Goal: Task Accomplishment & Management: Manage account settings

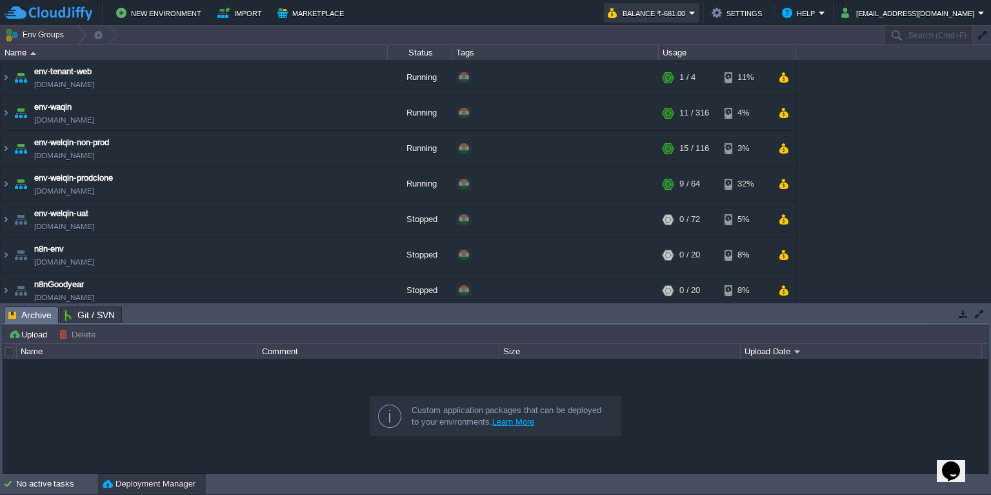
click at [689, 14] on button "Balance ₹-681.00" at bounding box center [648, 12] width 81 height 15
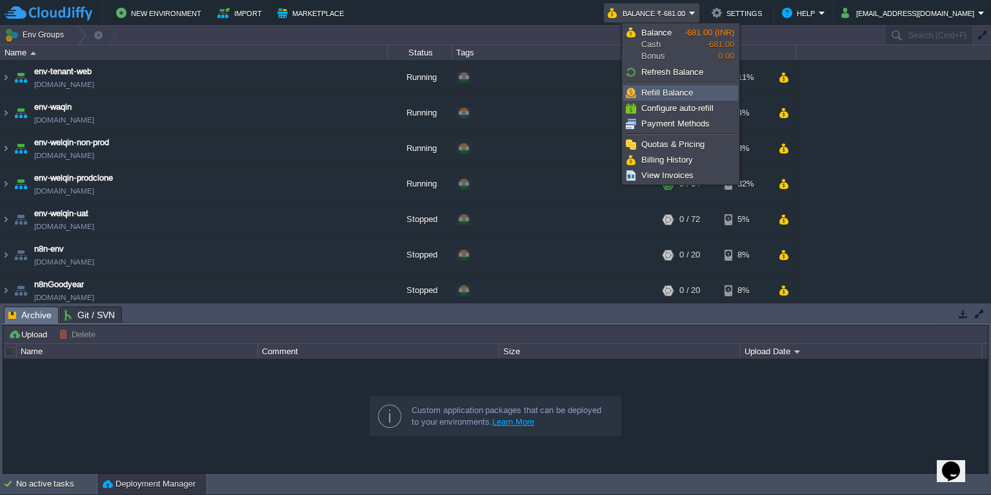
click at [668, 93] on span "Refill Balance" at bounding box center [667, 93] width 52 height 10
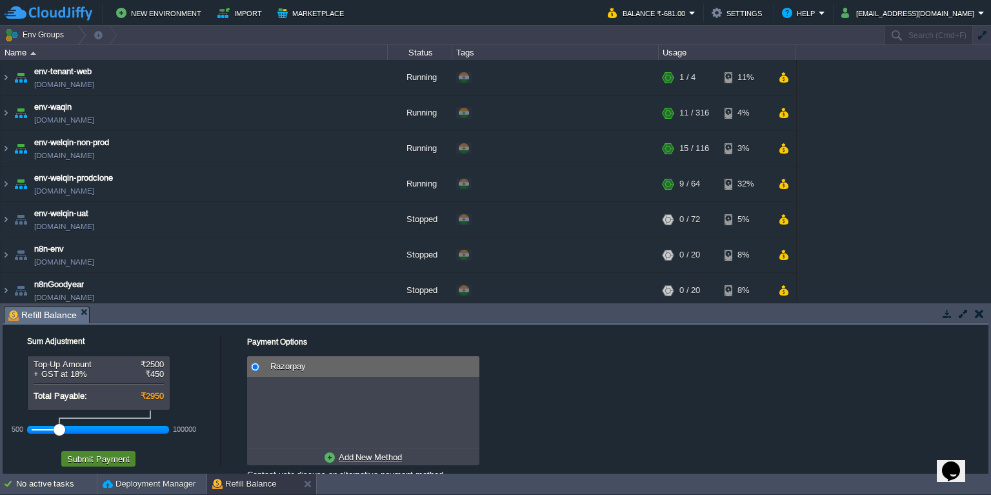
click at [108, 457] on button "Submit Payment" at bounding box center [98, 459] width 70 height 12
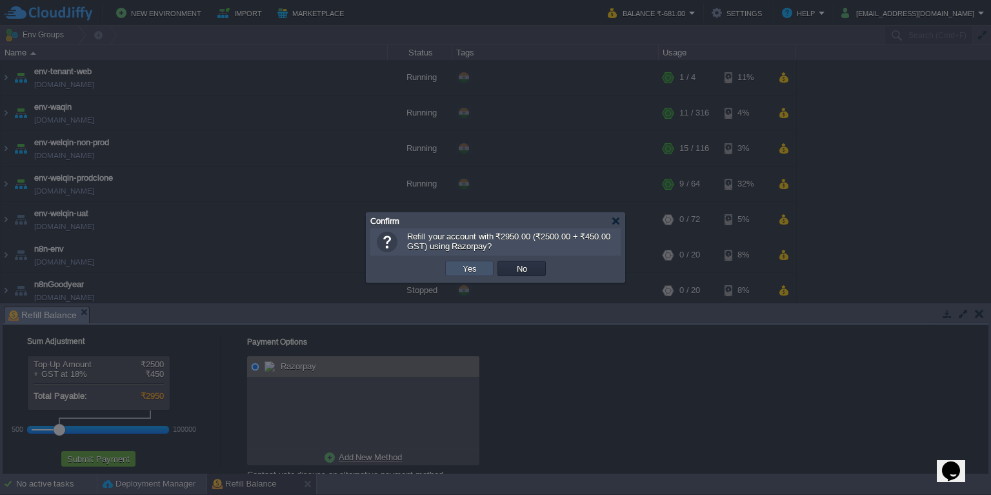
click at [471, 263] on button "Yes" at bounding box center [470, 268] width 22 height 12
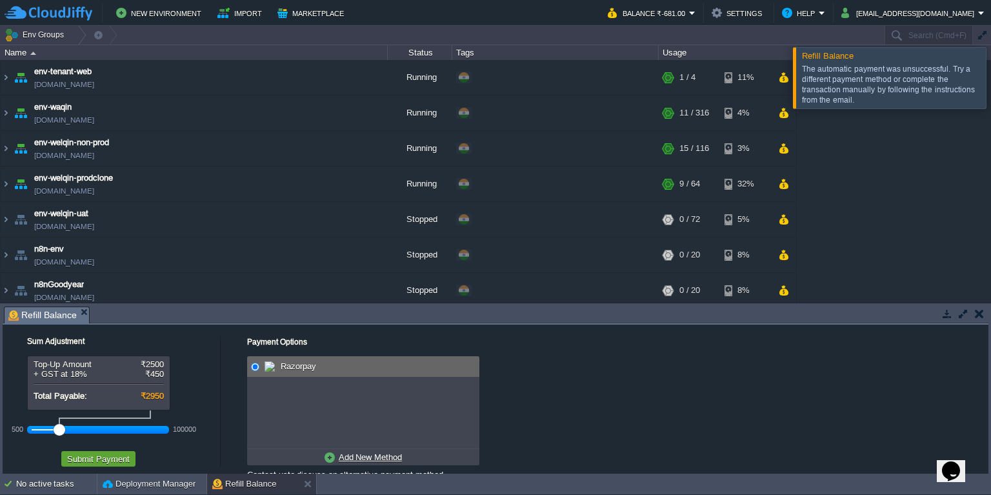
click at [821, 55] on span "Refill Balance" at bounding box center [828, 56] width 52 height 10
click at [990, 79] on div at bounding box center [1006, 77] width 0 height 61
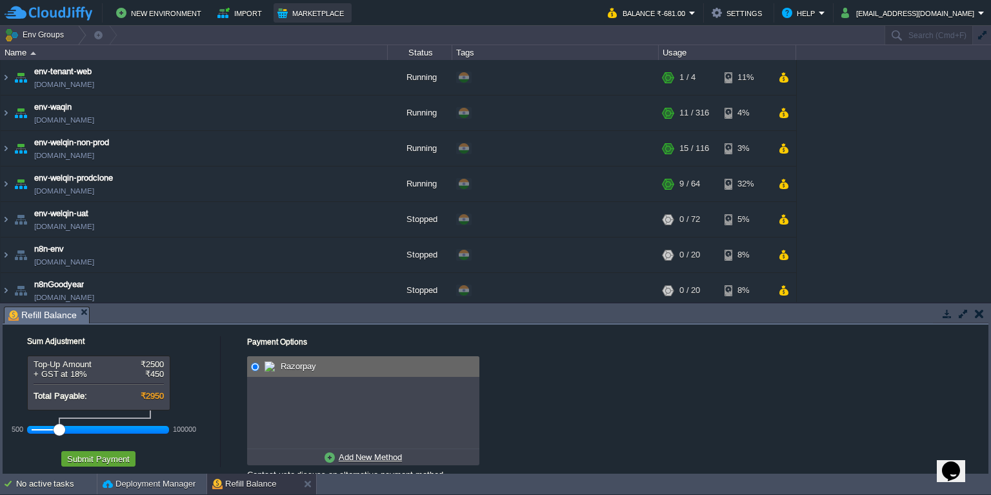
click at [293, 18] on button "Marketplace" at bounding box center [312, 12] width 70 height 15
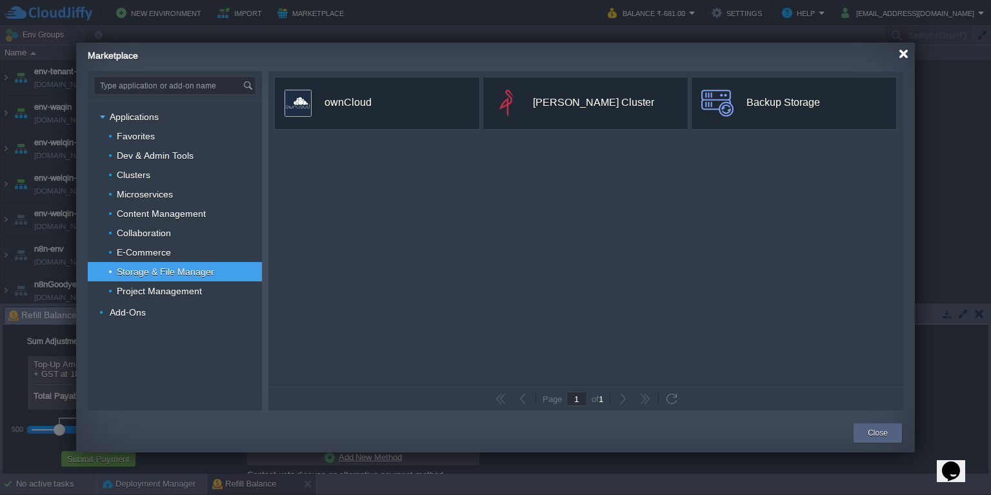
click at [904, 55] on div at bounding box center [903, 54] width 10 height 10
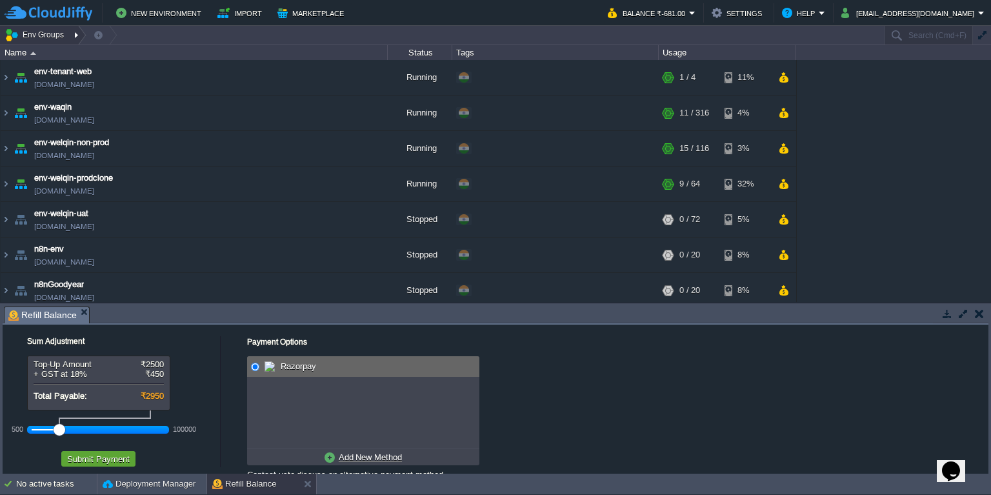
click at [12, 35] on button "Env Groups" at bounding box center [37, 35] width 64 height 18
click at [241, 482] on button "Refill Balance" at bounding box center [244, 483] width 64 height 13
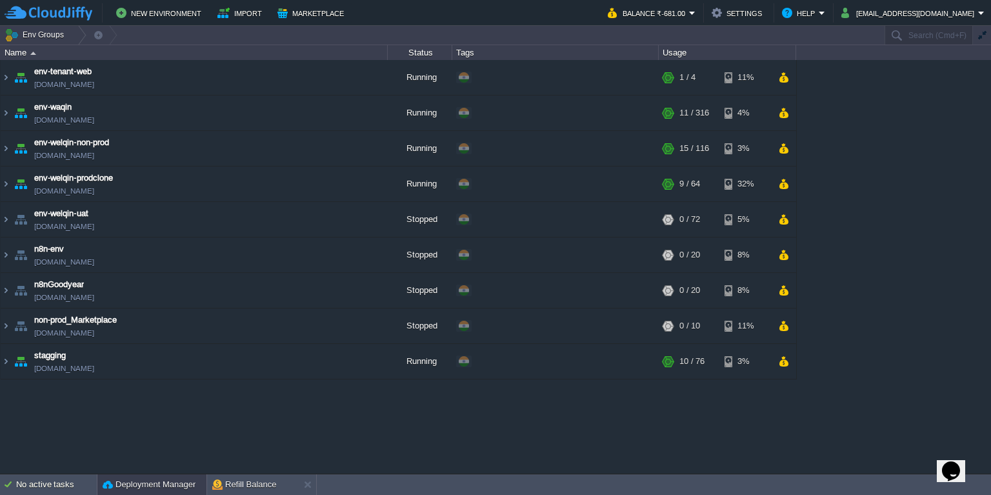
click at [169, 477] on div "Deployment Manager" at bounding box center [151, 484] width 109 height 21
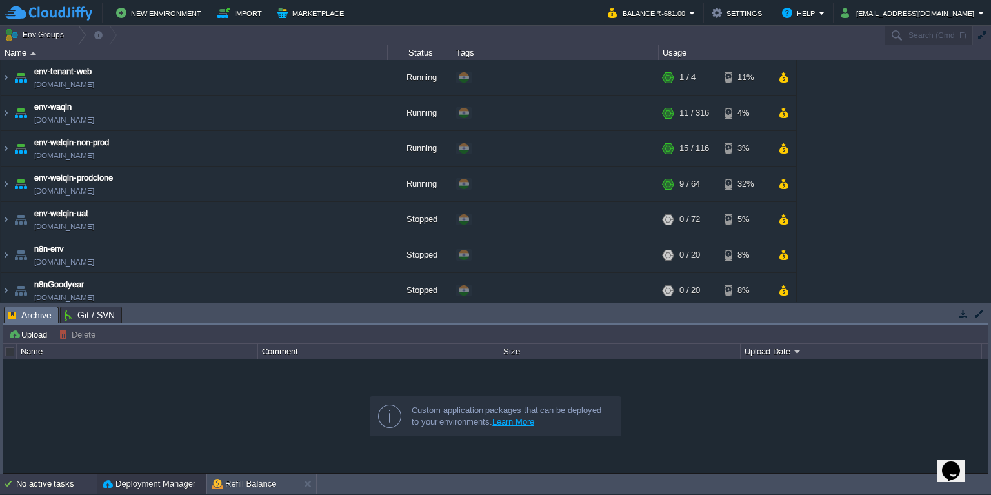
click at [58, 482] on div "No active tasks" at bounding box center [56, 483] width 81 height 21
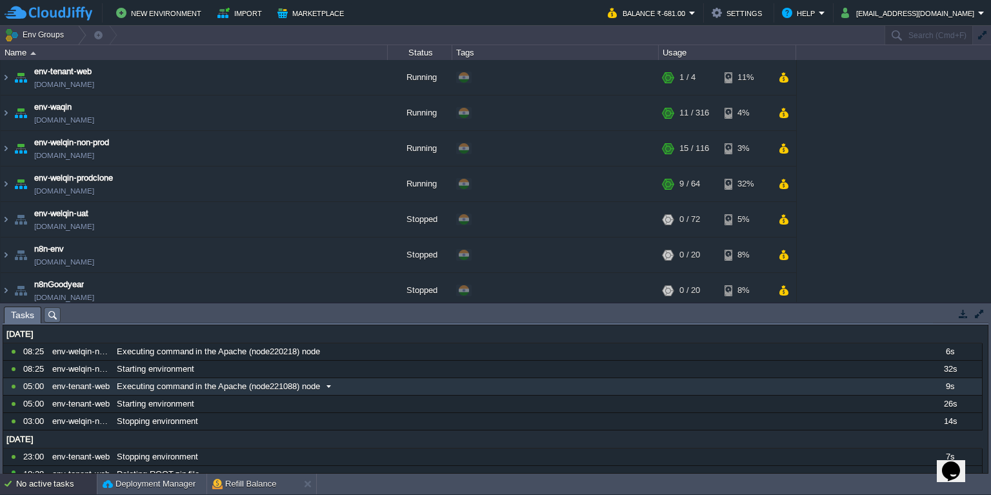
scroll to position [63, 0]
